Goal: Information Seeking & Learning: Find contact information

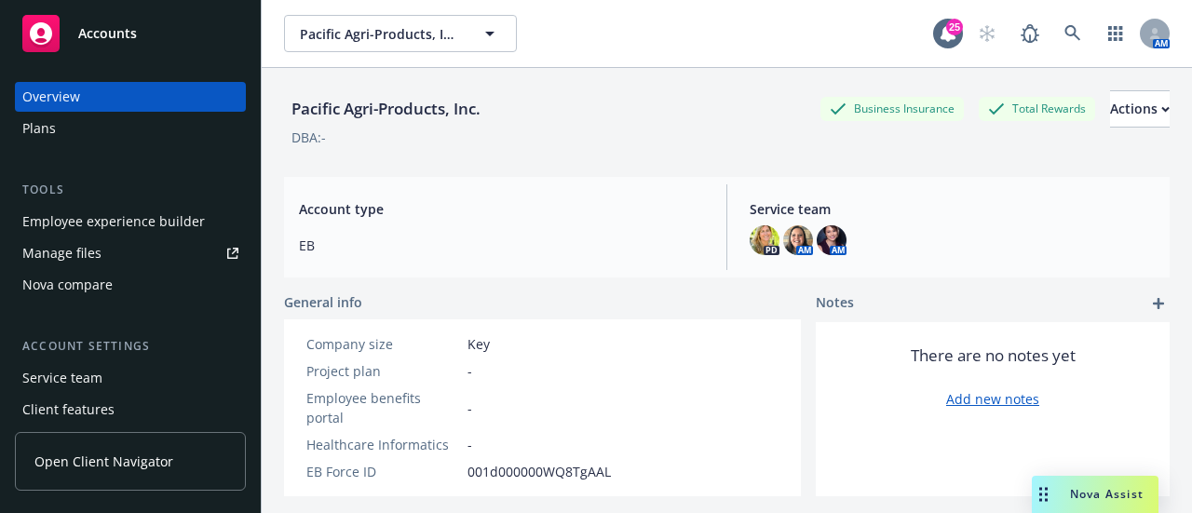
scroll to position [38, 0]
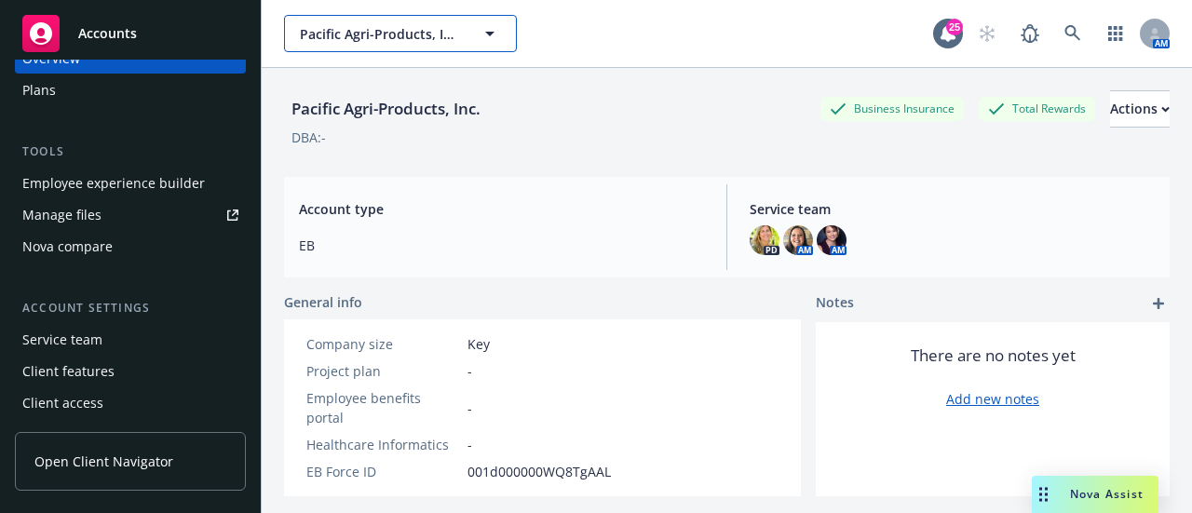
click at [425, 38] on span "Pacific Agri-Products, Inc." at bounding box center [380, 34] width 161 height 20
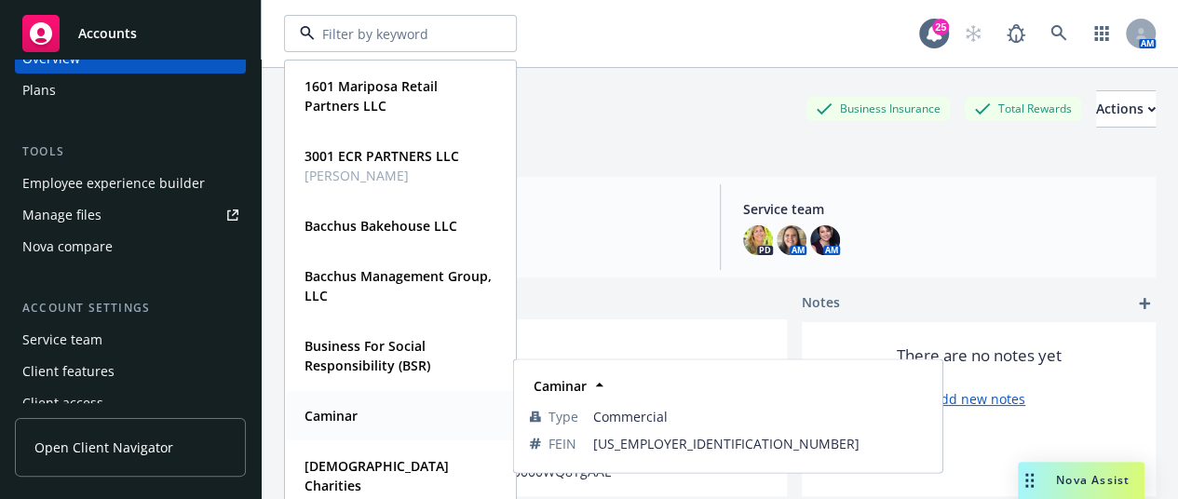
click at [365, 426] on div "Caminar" at bounding box center [400, 415] width 207 height 27
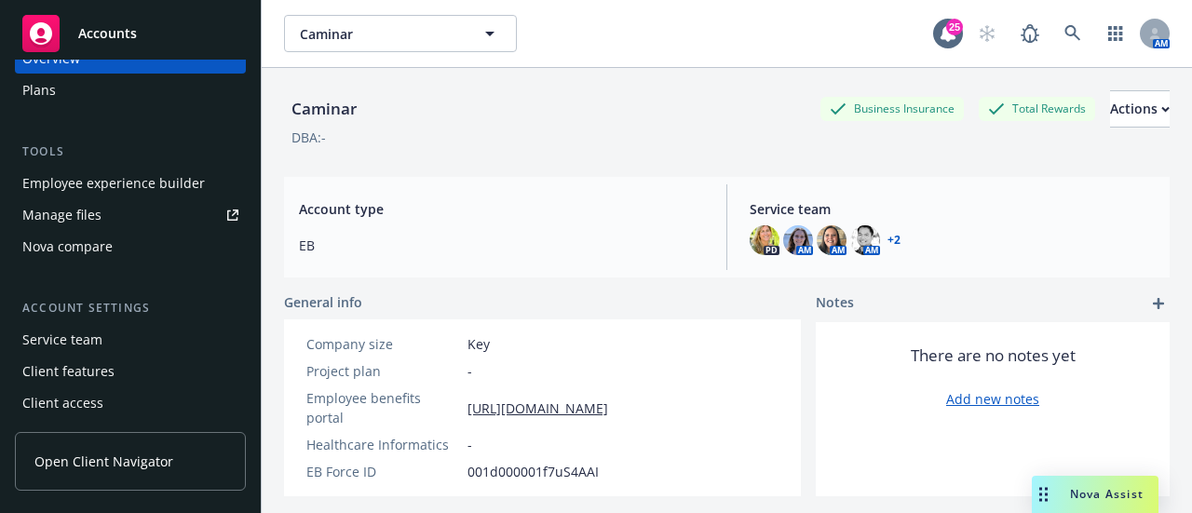
click at [134, 188] on div "Employee experience builder" at bounding box center [113, 184] width 183 height 30
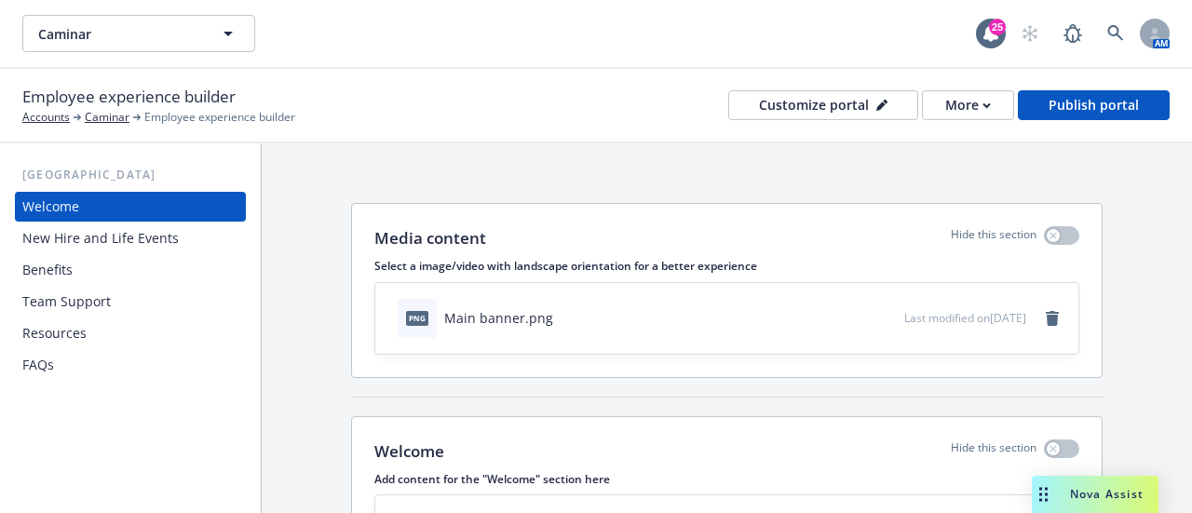
click at [85, 275] on div "Benefits" at bounding box center [130, 270] width 216 height 30
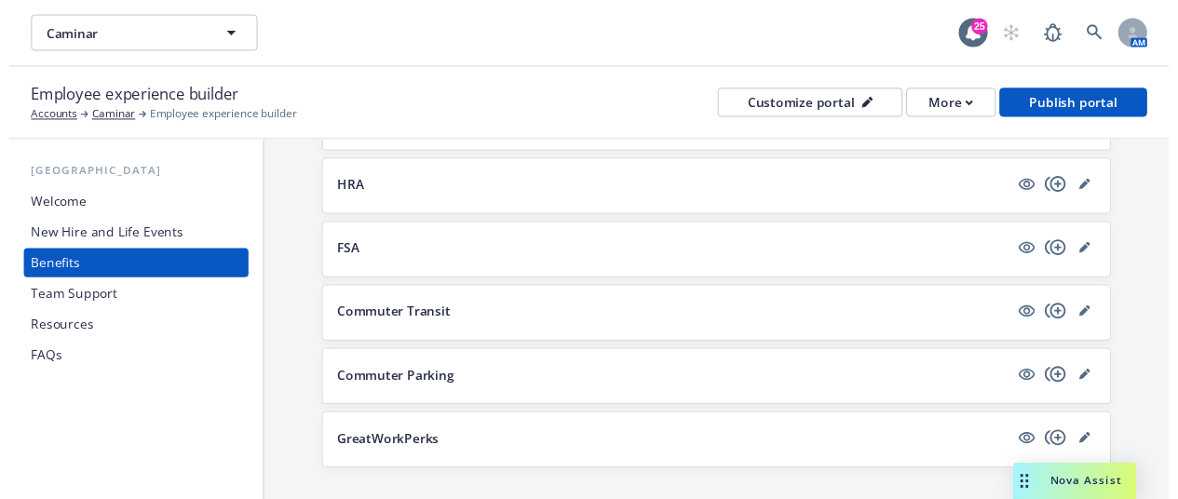
scroll to position [1770, 0]
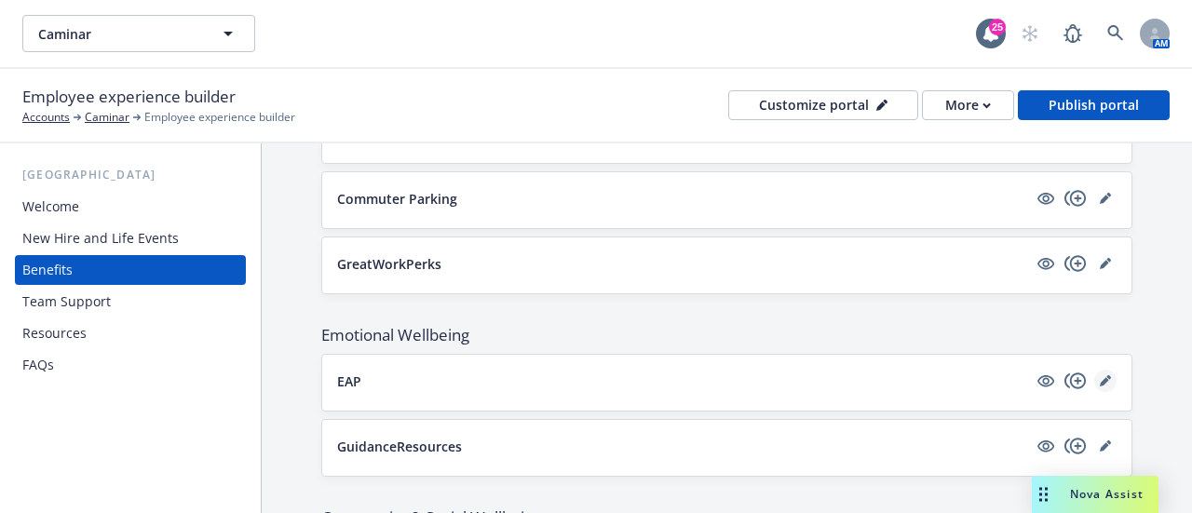
click at [1100, 377] on icon "editPencil" at bounding box center [1104, 381] width 9 height 9
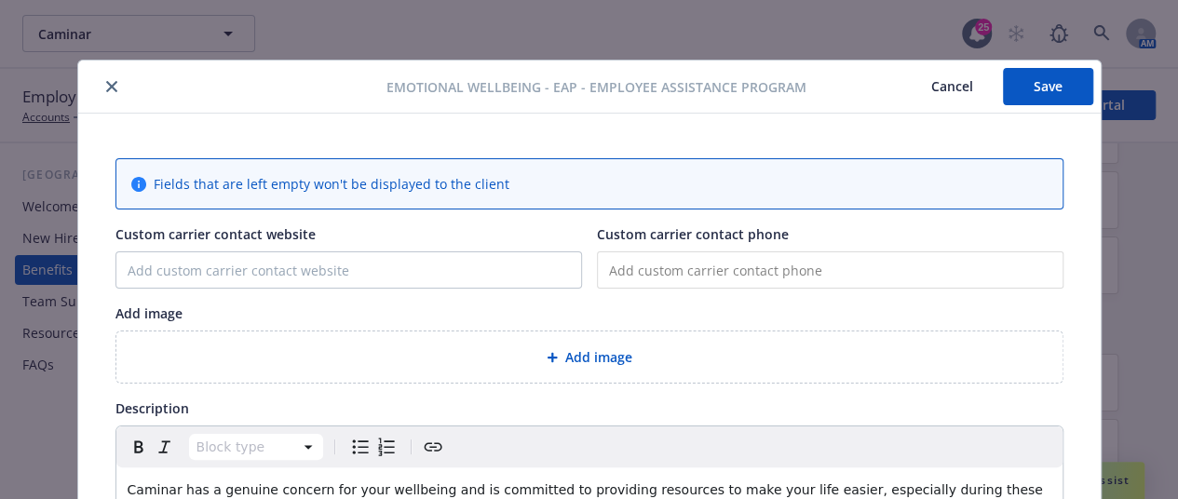
click at [106, 90] on icon "close" at bounding box center [111, 86] width 11 height 11
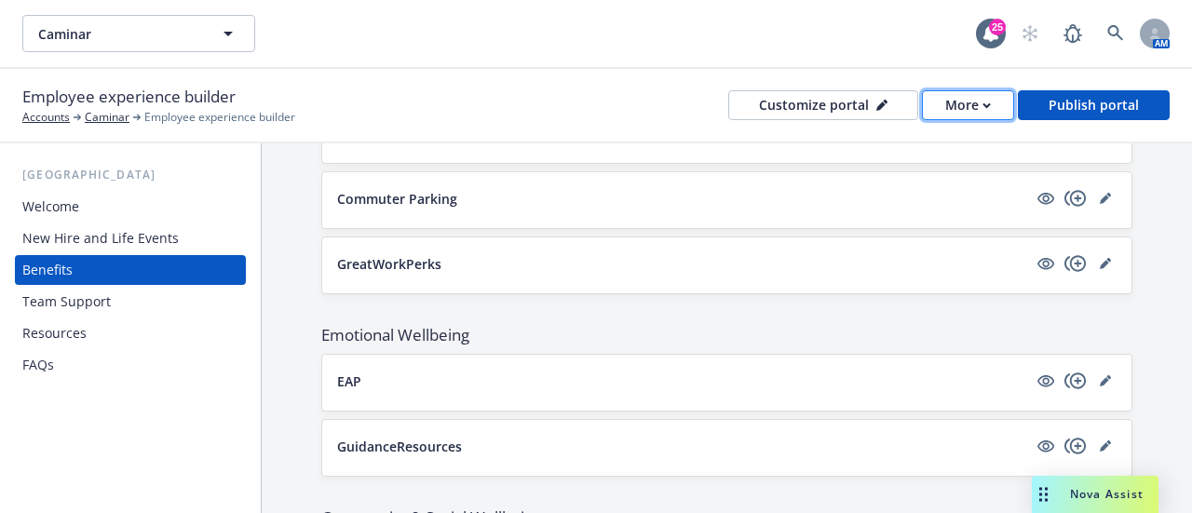
click at [989, 104] on icon "button" at bounding box center [987, 105] width 7 height 4
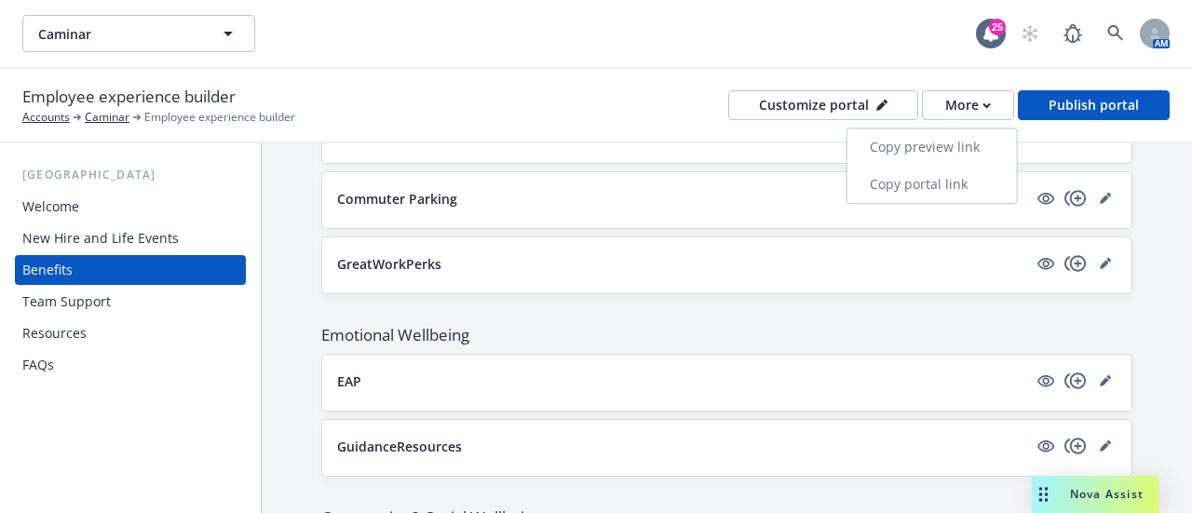
click at [947, 184] on link "Copy portal link" at bounding box center [933, 184] width 170 height 37
click at [1100, 375] on icon "editPencil" at bounding box center [1105, 380] width 11 height 11
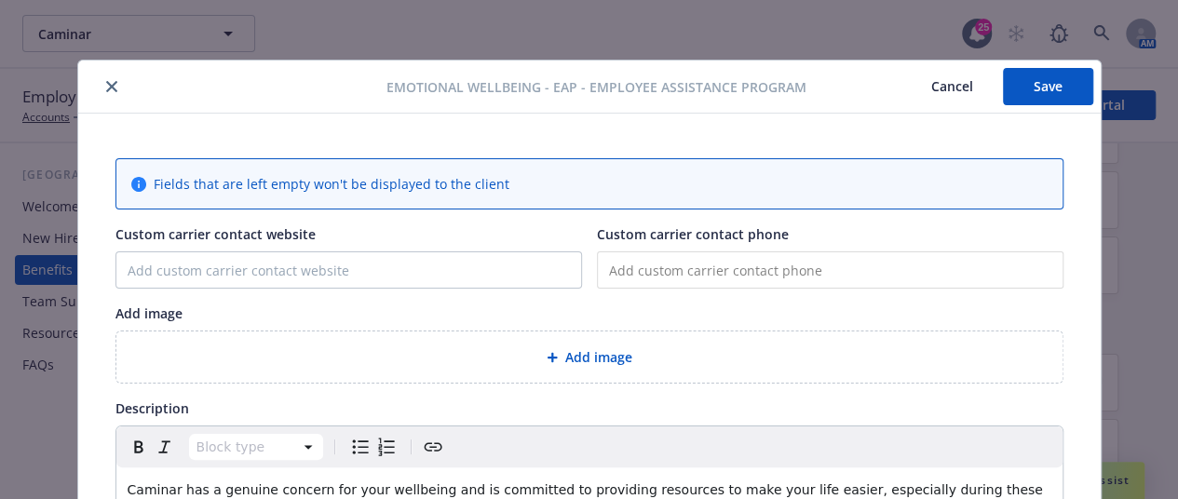
scroll to position [56, 0]
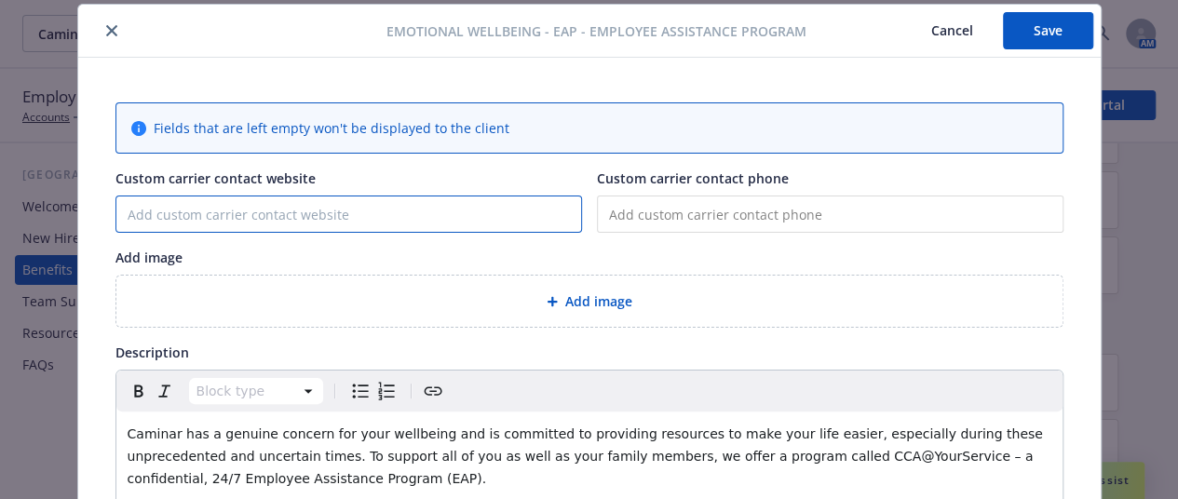
click at [278, 212] on input "Custom carrier contact website" at bounding box center [348, 214] width 465 height 35
paste input "[URL][DOMAIN_NAME]"
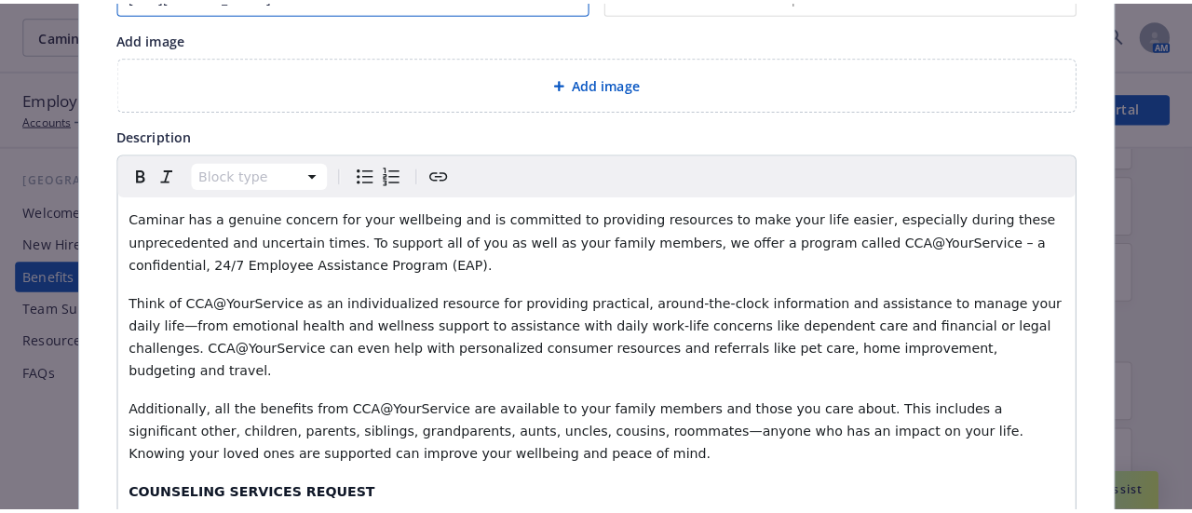
scroll to position [0, 0]
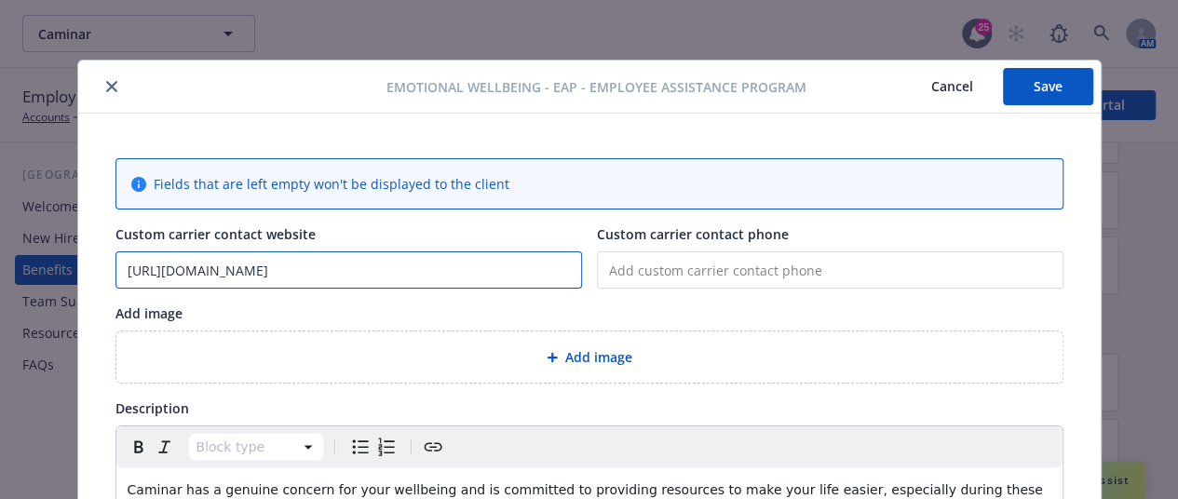
type input "[URL][DOMAIN_NAME]"
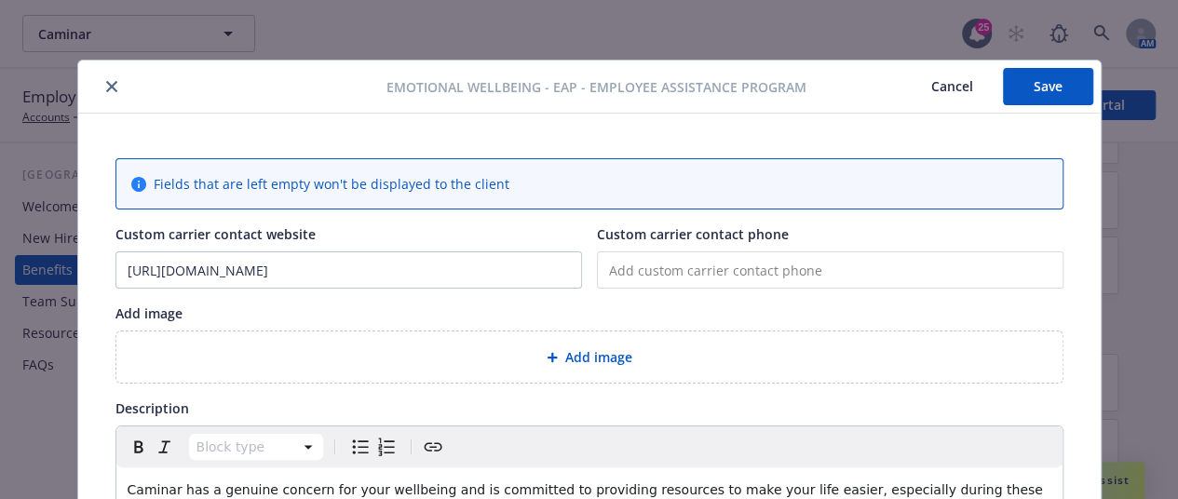
click at [1036, 88] on button "Save" at bounding box center [1048, 86] width 90 height 37
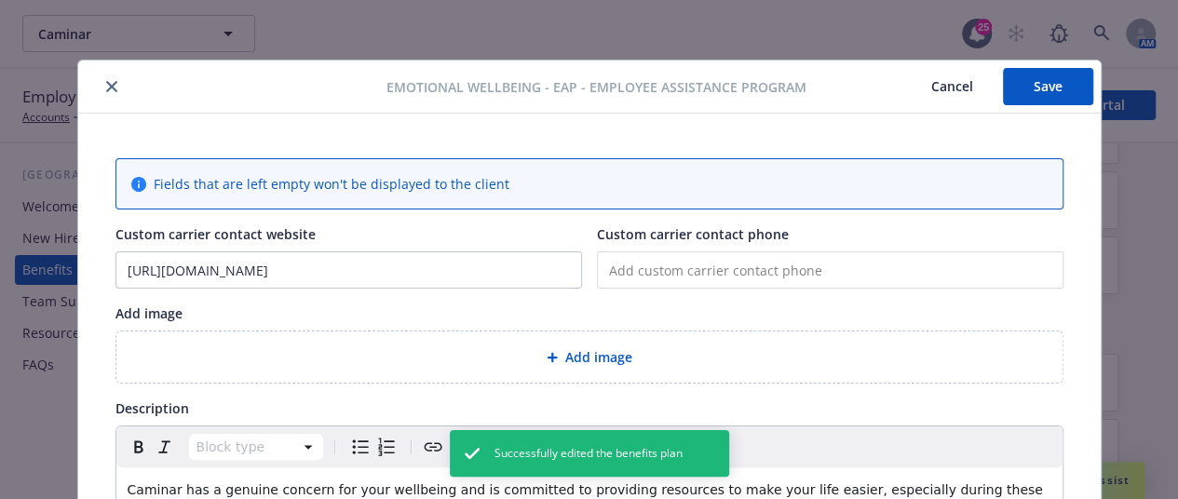
click at [106, 86] on icon "close" at bounding box center [111, 86] width 11 height 11
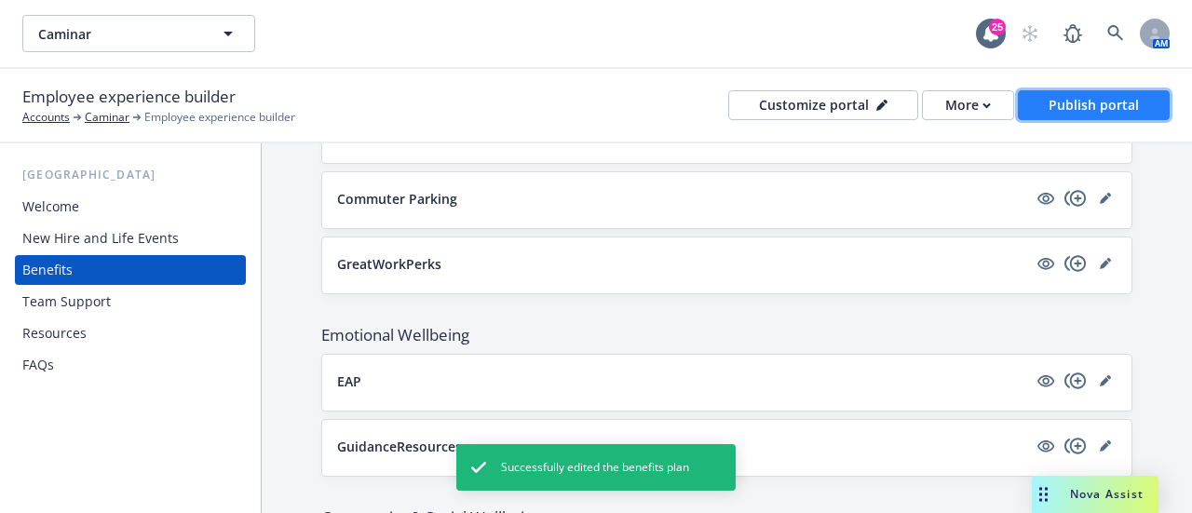
click at [1051, 102] on button "Publish portal" at bounding box center [1094, 105] width 152 height 30
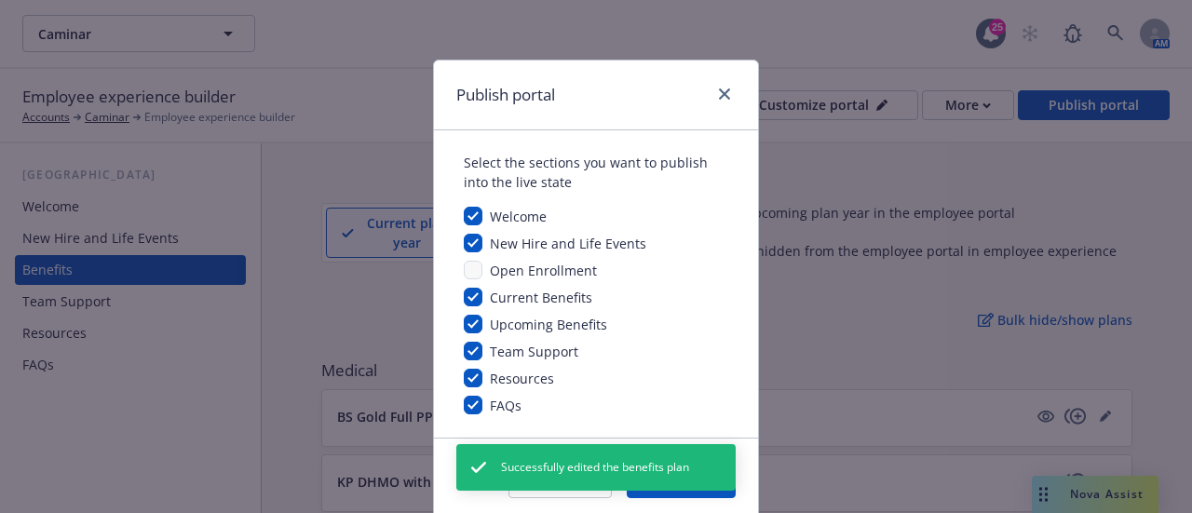
click at [701, 329] on div "Upcoming Benefits" at bounding box center [596, 325] width 265 height 20
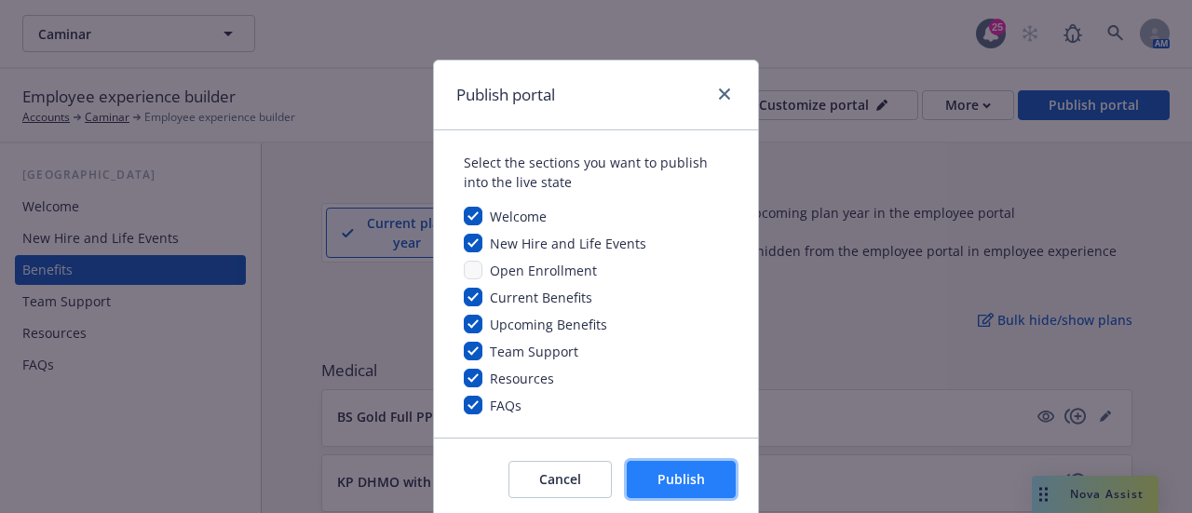
click at [678, 481] on span "Publish" at bounding box center [682, 479] width 48 height 18
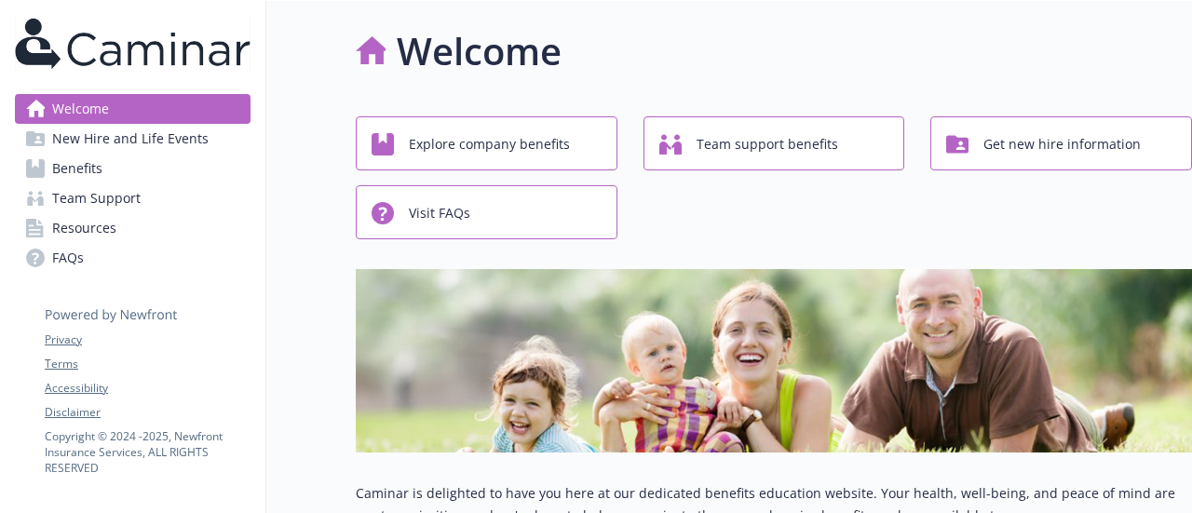
click at [77, 161] on span "Benefits" at bounding box center [77, 169] width 50 height 30
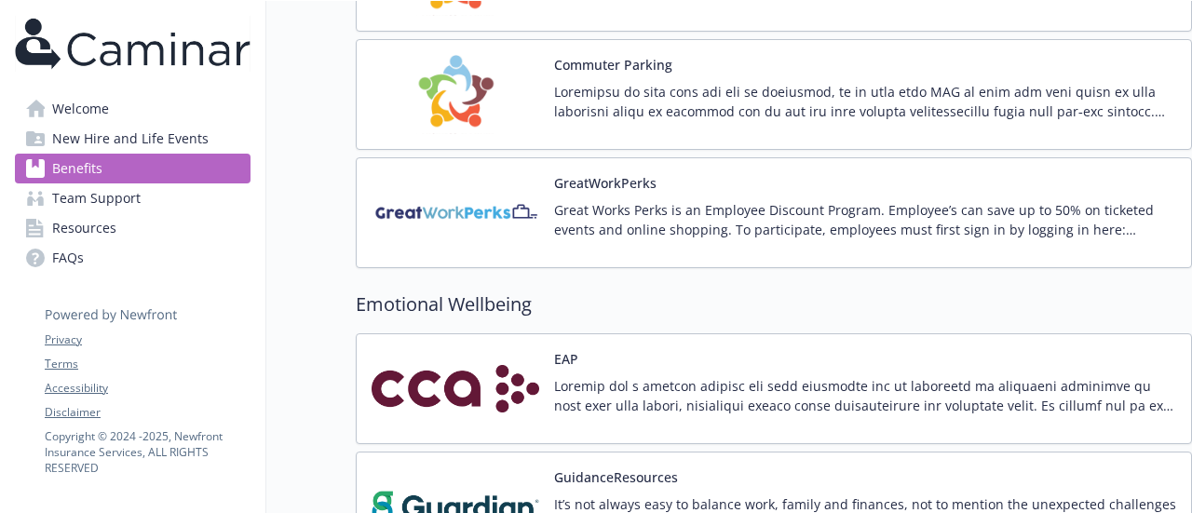
scroll to position [2887, 0]
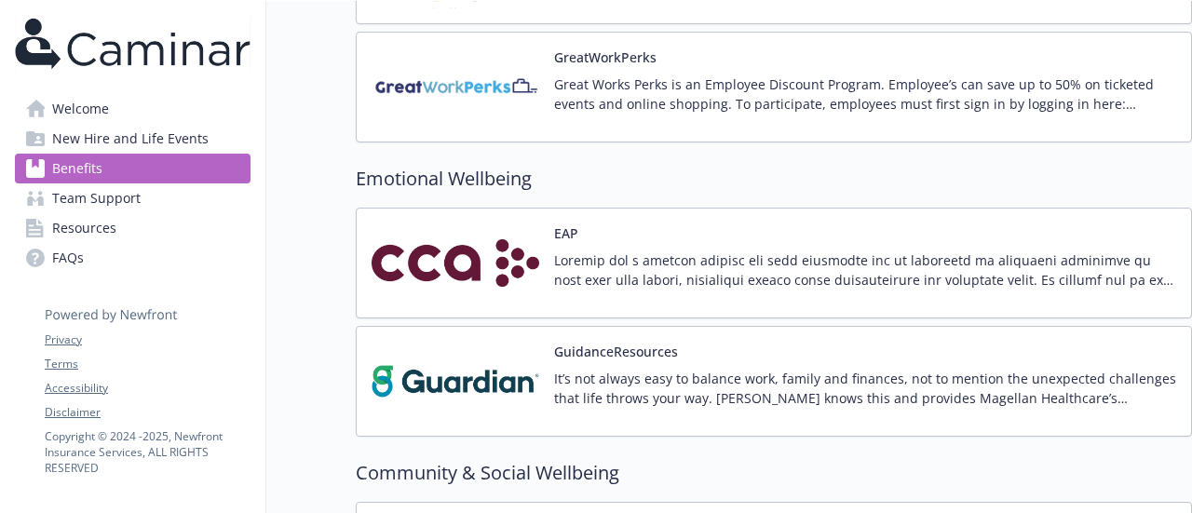
click at [820, 224] on div "EAP" at bounding box center [865, 263] width 622 height 79
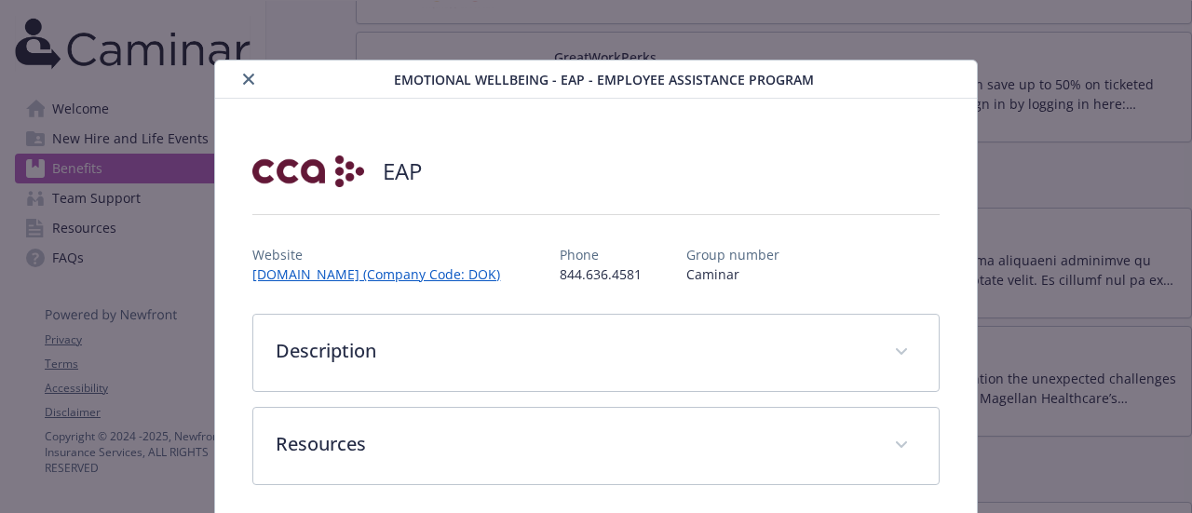
scroll to position [9, 0]
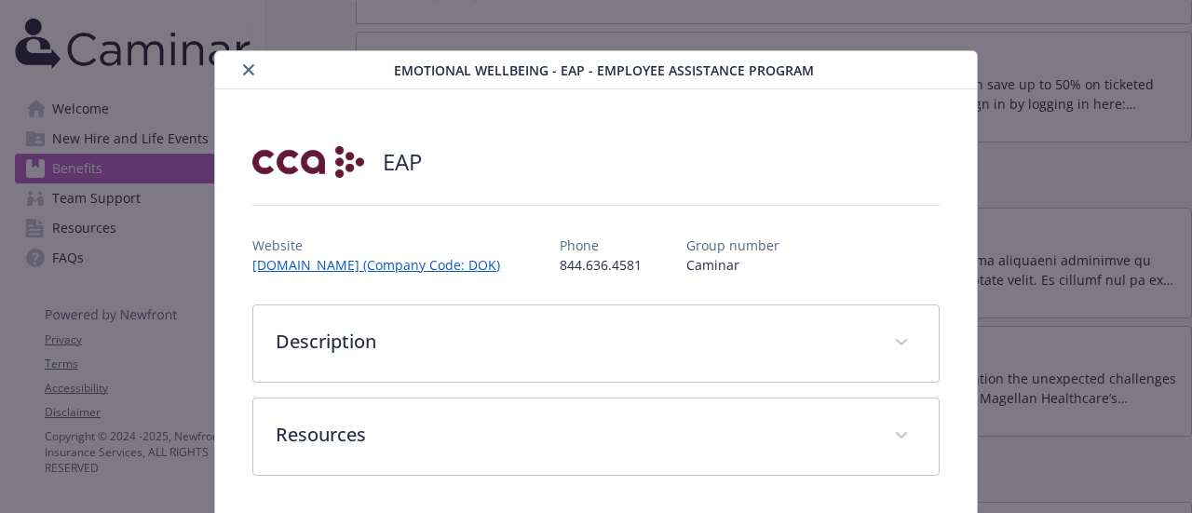
drag, startPoint x: 484, startPoint y: 265, endPoint x: 421, endPoint y: 221, distance: 77.5
click at [419, 221] on div "Website [DOMAIN_NAME] (Company Code: DOK) Phone [PHONE_NUMBER] Group number Cam…" at bounding box center [595, 248] width 686 height 54
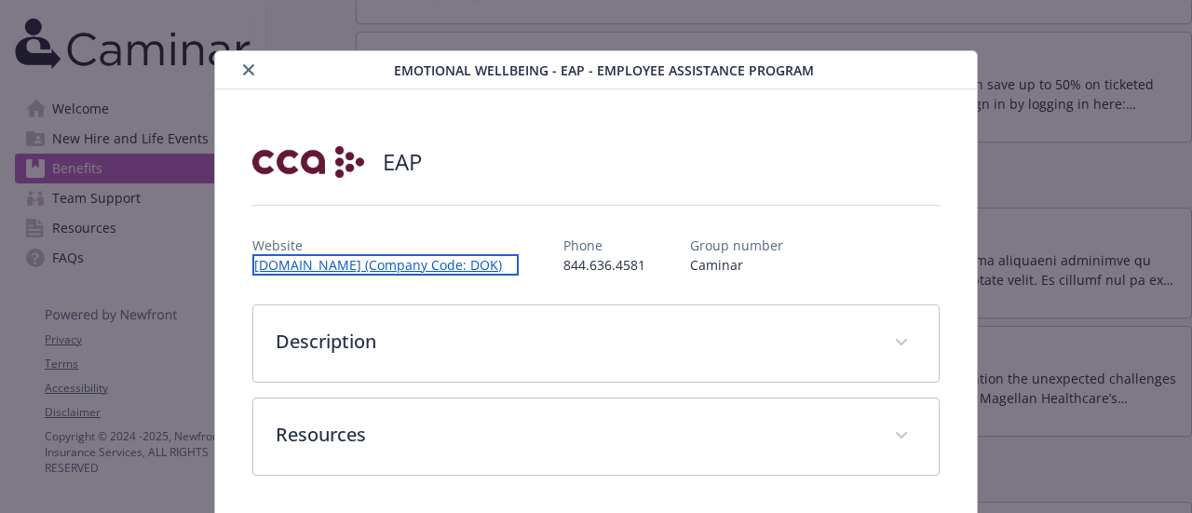
click at [421, 262] on link "[DOMAIN_NAME] (Company Code: DOK)" at bounding box center [385, 264] width 266 height 21
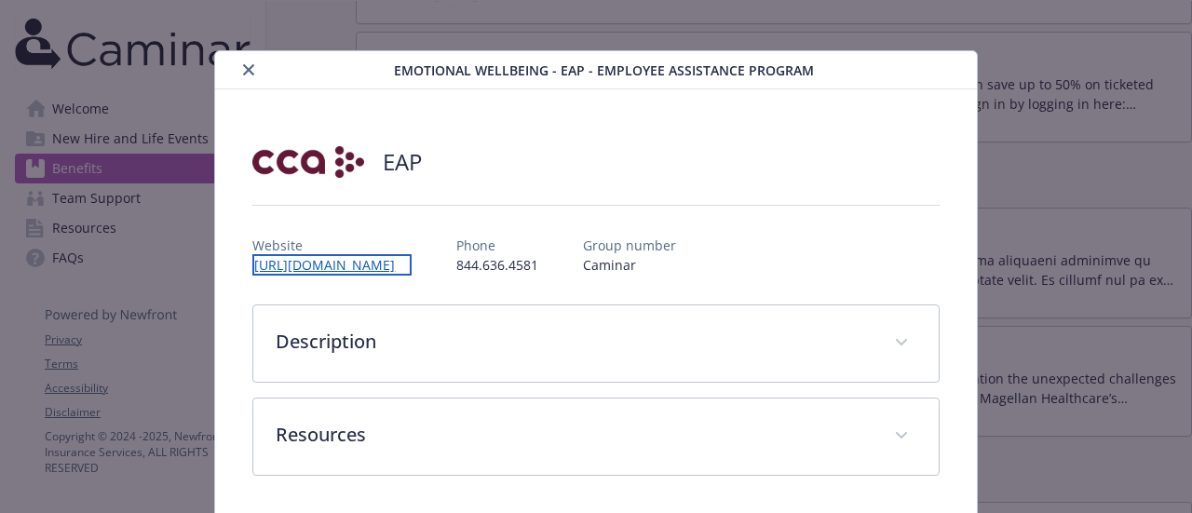
click at [356, 268] on link "[URL][DOMAIN_NAME]" at bounding box center [331, 264] width 159 height 21
